Goal: Find specific page/section: Find specific page/section

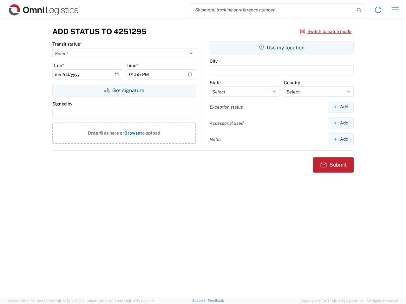
click at [272, 10] on input "search" at bounding box center [272, 10] width 164 height 12
click at [359, 10] on icon at bounding box center [358, 10] width 9 height 9
click at [378, 10] on icon at bounding box center [378, 10] width 10 height 10
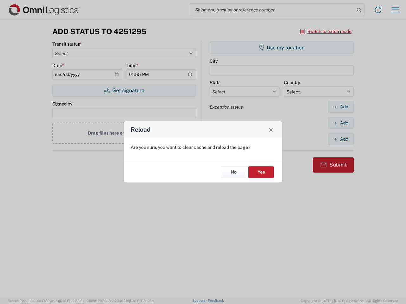
click at [326, 31] on div "Reload Are you sure, you want to clear cache and reload the page? No Yes" at bounding box center [203, 152] width 406 height 304
click at [124, 90] on div "Reload Are you sure, you want to clear cache and reload the page? No Yes" at bounding box center [203, 152] width 406 height 304
click at [282, 48] on div "Reload Are you sure, you want to clear cache and reload the page? No Yes" at bounding box center [203, 152] width 406 height 304
click at [340, 107] on div "Reload Are you sure, you want to clear cache and reload the page? No Yes" at bounding box center [203, 152] width 406 height 304
click at [340, 123] on div "Reload Are you sure, you want to clear cache and reload the page? No Yes" at bounding box center [203, 152] width 406 height 304
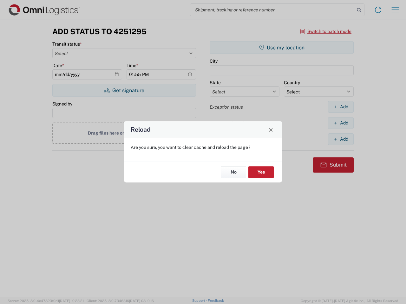
click at [340, 139] on div "Reload Are you sure, you want to clear cache and reload the page? No Yes" at bounding box center [203, 152] width 406 height 304
